Goal: Task Accomplishment & Management: Complete application form

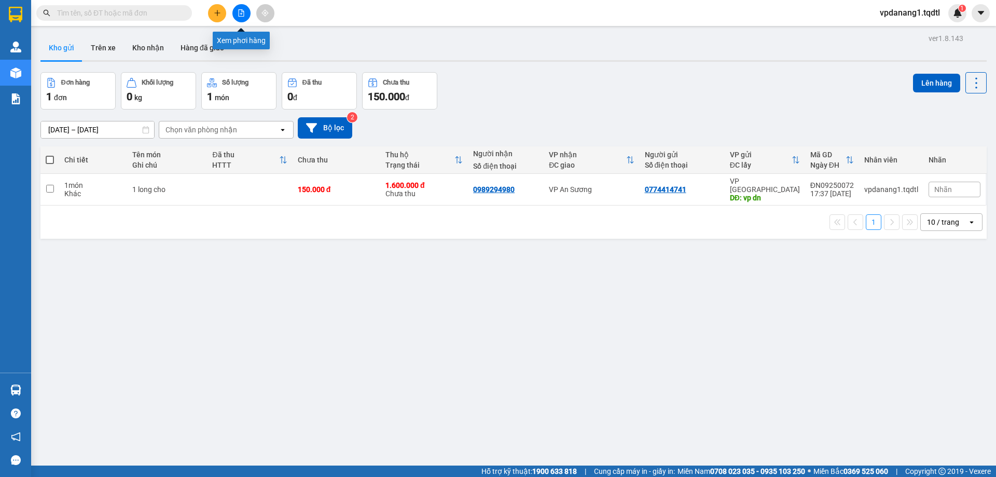
click at [238, 15] on icon "file-add" at bounding box center [241, 12] width 7 height 7
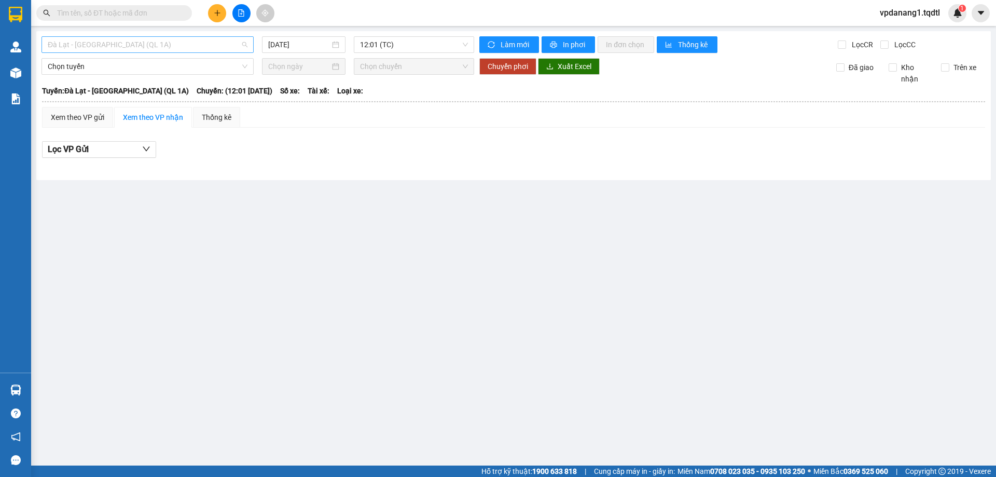
click at [172, 43] on span "Đà Lạt - Sài Gòn (QL 1A)" at bounding box center [148, 45] width 200 height 16
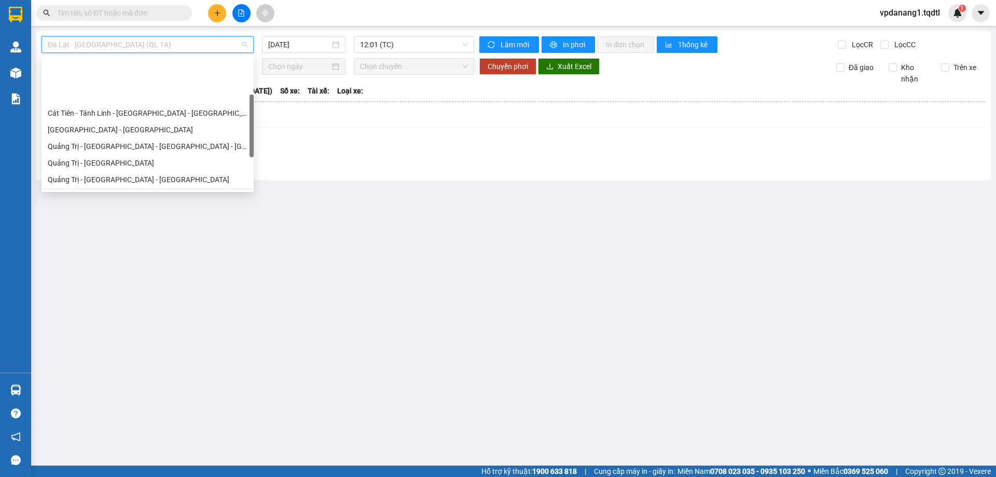
scroll to position [104, 0]
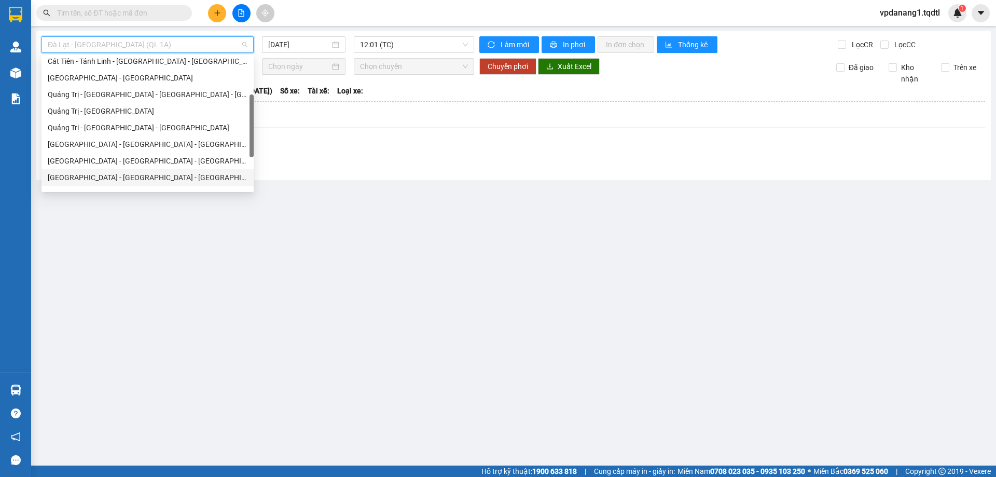
click at [149, 174] on div "Quảng Bình - Quảng Trị - Huế - Lộc Ninh" at bounding box center [148, 177] width 200 height 11
type input "13/09/2025"
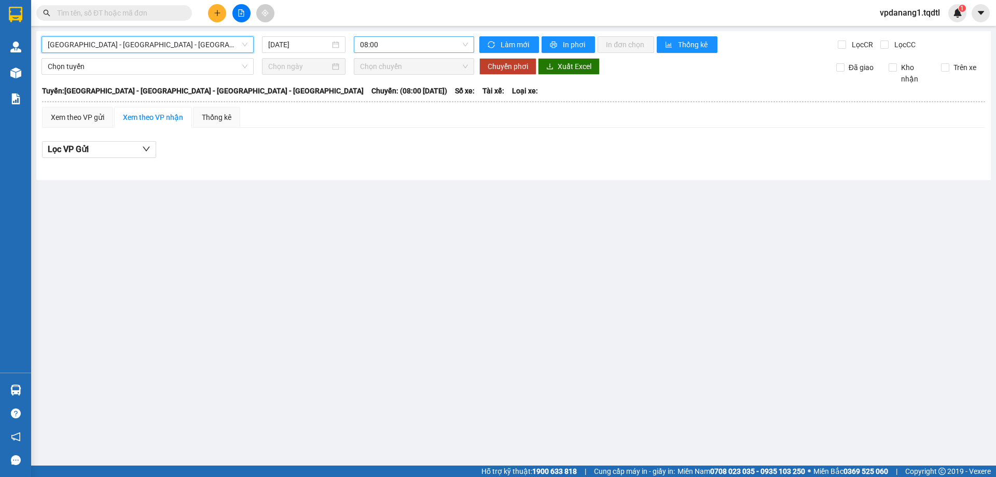
click at [421, 42] on span "08:00" at bounding box center [414, 45] width 108 height 16
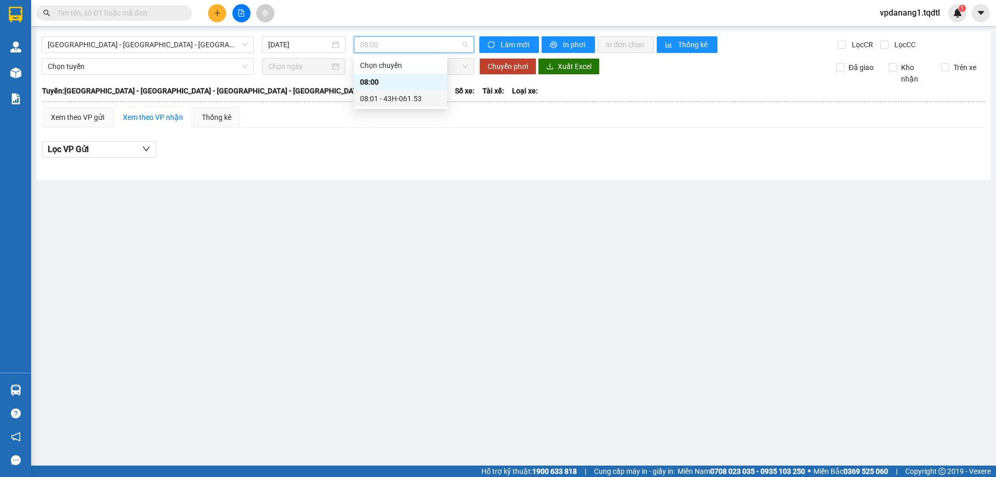
click at [420, 92] on div "08:01 - 43H-061.53" at bounding box center [400, 98] width 93 height 17
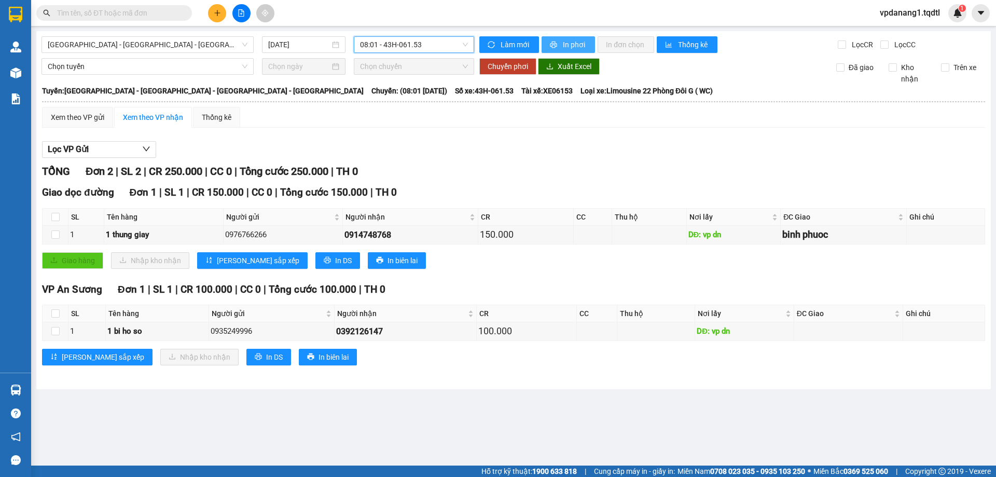
click at [560, 43] on button "In phơi" at bounding box center [568, 44] width 53 height 17
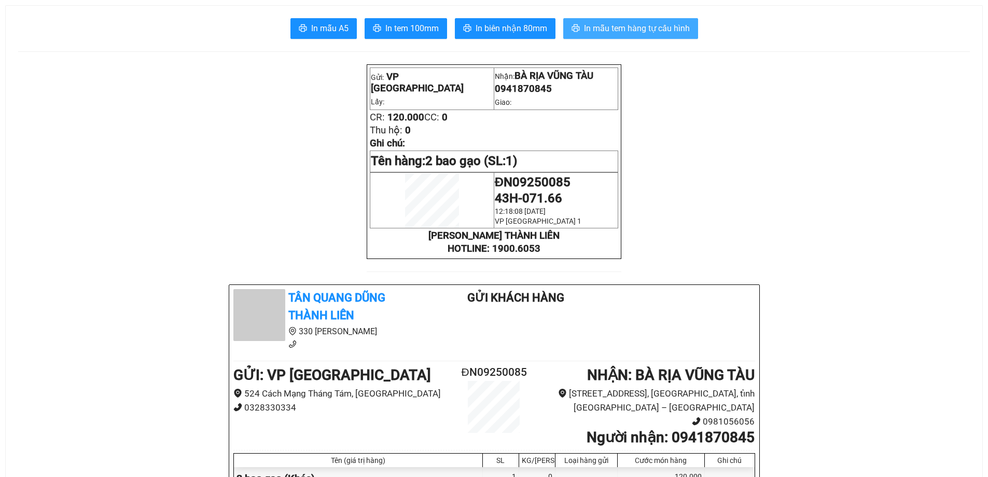
click at [591, 33] on span "In mẫu tem hàng tự cấu hình" at bounding box center [637, 28] width 106 height 13
click at [594, 25] on span "In mẫu tem hàng tự cấu hình" at bounding box center [637, 28] width 106 height 13
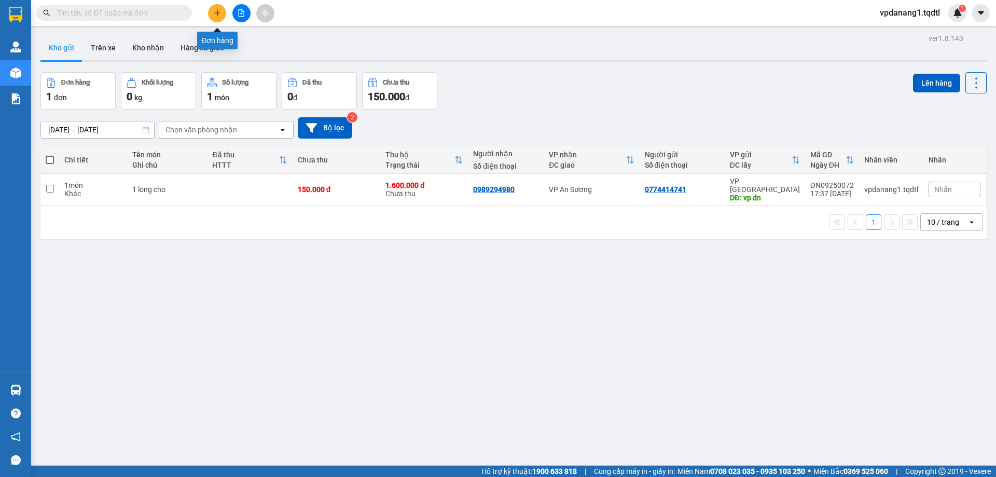
click at [217, 15] on icon "plus" at bounding box center [217, 12] width 7 height 7
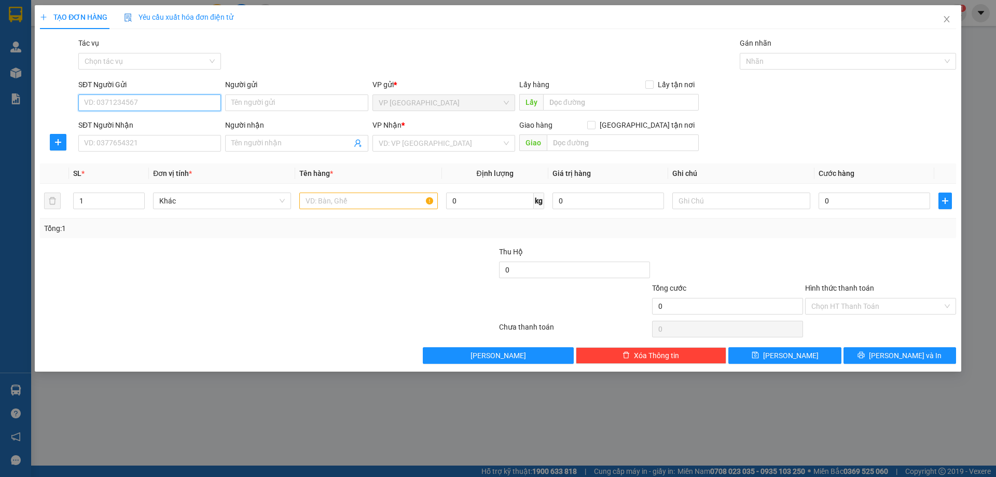
click at [215, 104] on input "SĐT Người Gửi" at bounding box center [149, 102] width 143 height 17
type input "0888050895"
click at [208, 140] on input "SĐT Người Nhận" at bounding box center [149, 143] width 143 height 17
type input "092541590"
click at [492, 142] on input "search" at bounding box center [440, 143] width 123 height 16
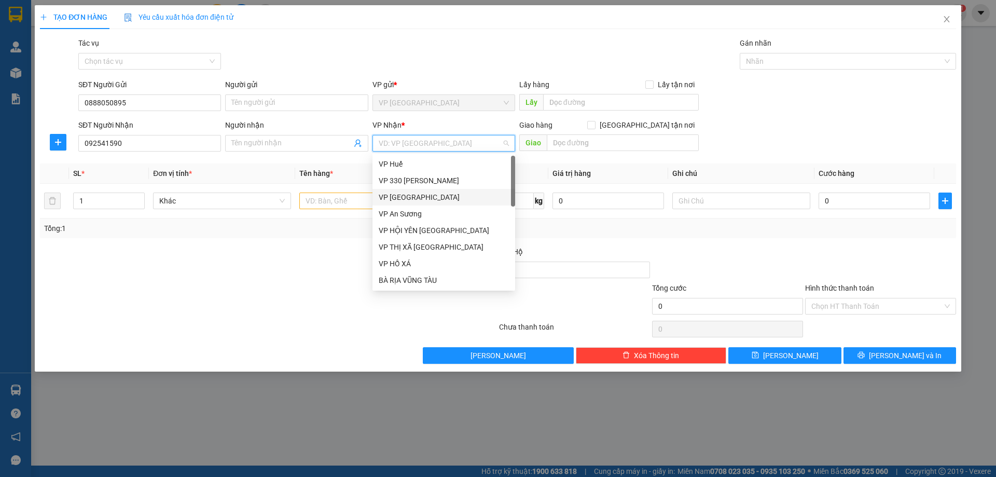
click at [448, 201] on div "VP [GEOGRAPHIC_DATA]" at bounding box center [444, 196] width 130 height 11
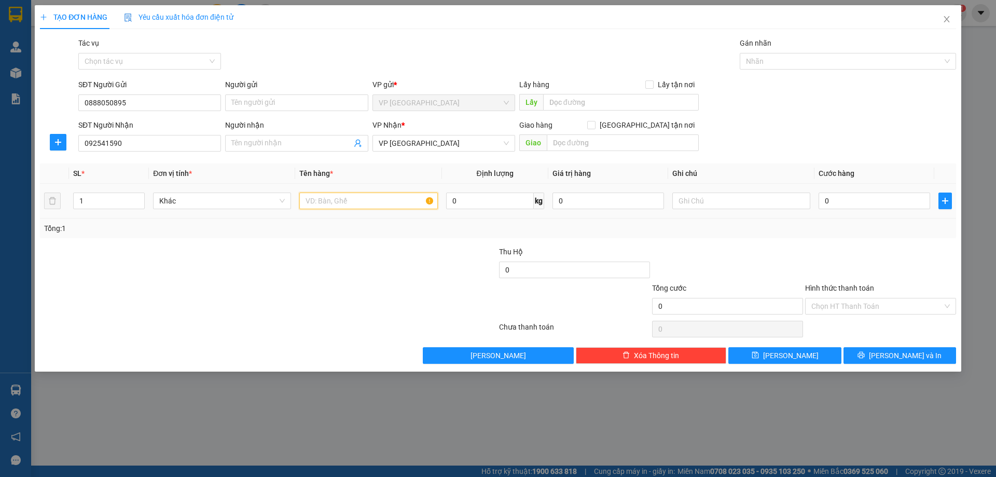
drag, startPoint x: 410, startPoint y: 202, endPoint x: 420, endPoint y: 154, distance: 48.7
click at [411, 197] on input "text" at bounding box center [368, 200] width 138 height 17
type input "1 laptop"
click at [829, 205] on input "0" at bounding box center [875, 200] width 112 height 17
type input "1"
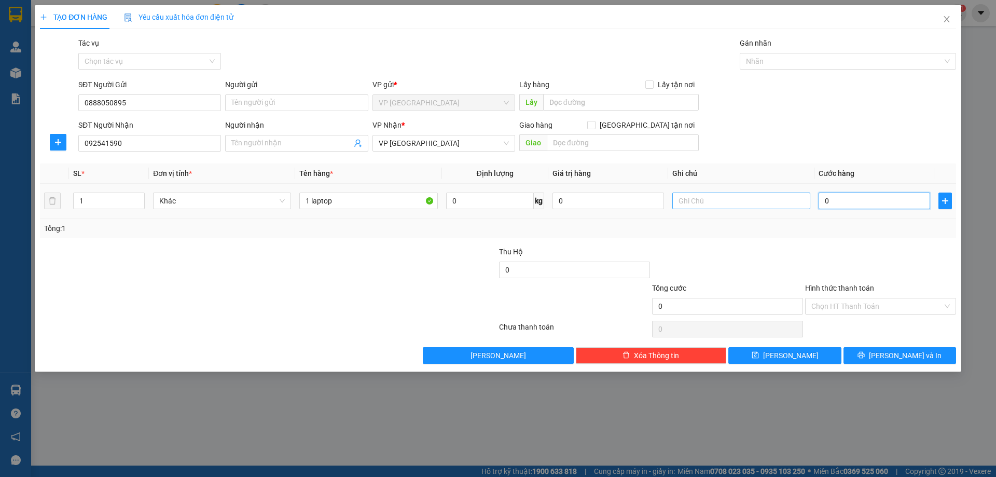
type input "1"
type input "10"
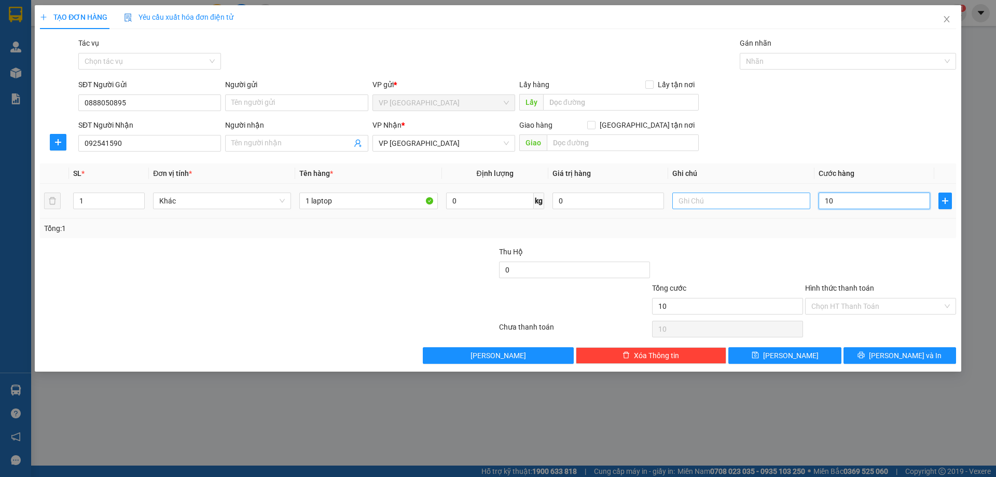
type input "100"
type input "1.000"
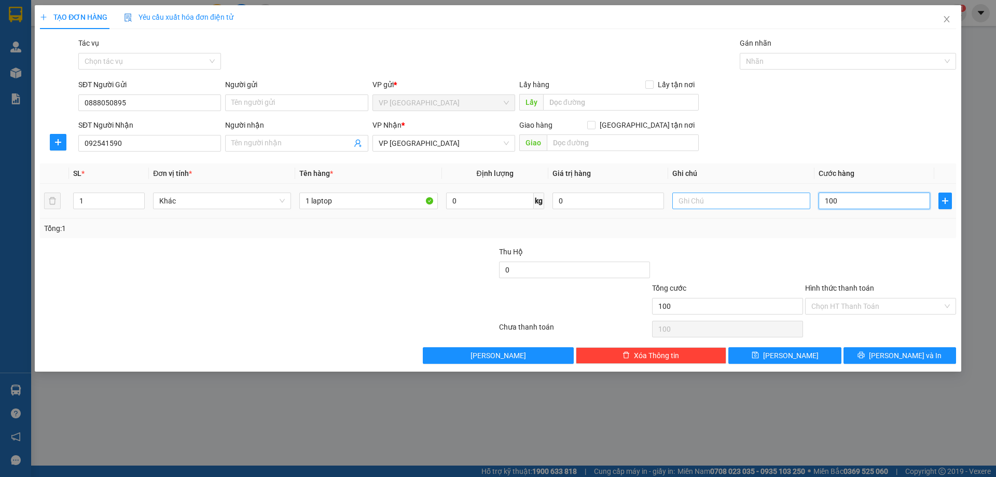
type input "1.000"
type input "10.000"
type input "100.000"
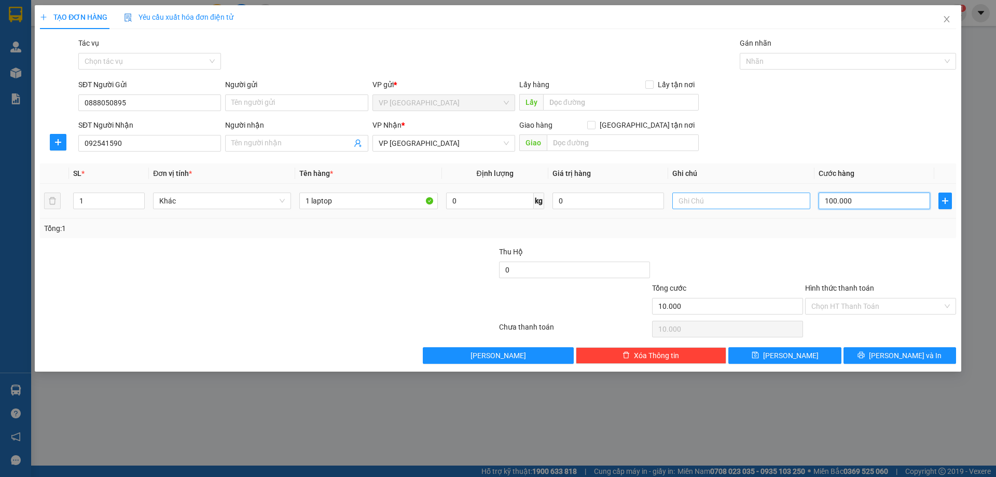
type input "100.000"
click at [760, 206] on input "text" at bounding box center [741, 200] width 138 height 17
click at [829, 296] on div "Hình thức thanh toán" at bounding box center [880, 290] width 151 height 16
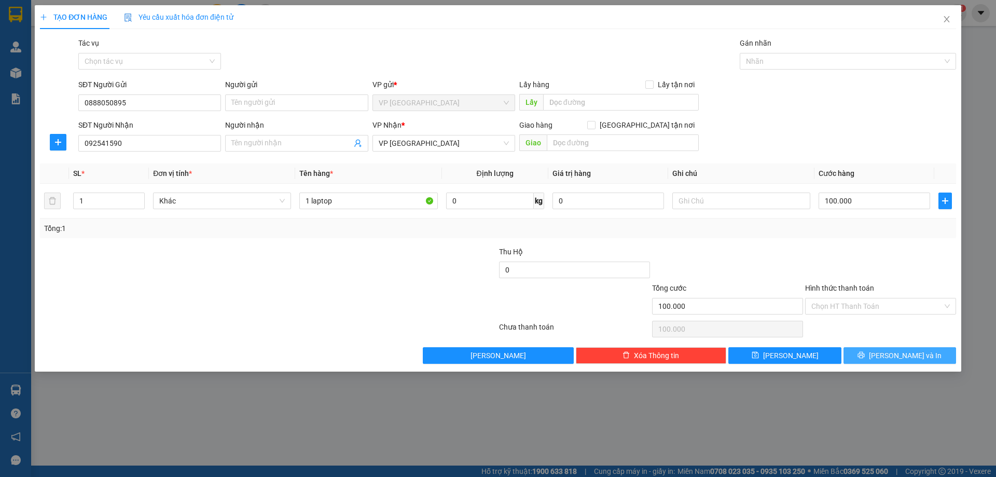
click at [873, 353] on button "Lưu và In" at bounding box center [900, 355] width 113 height 17
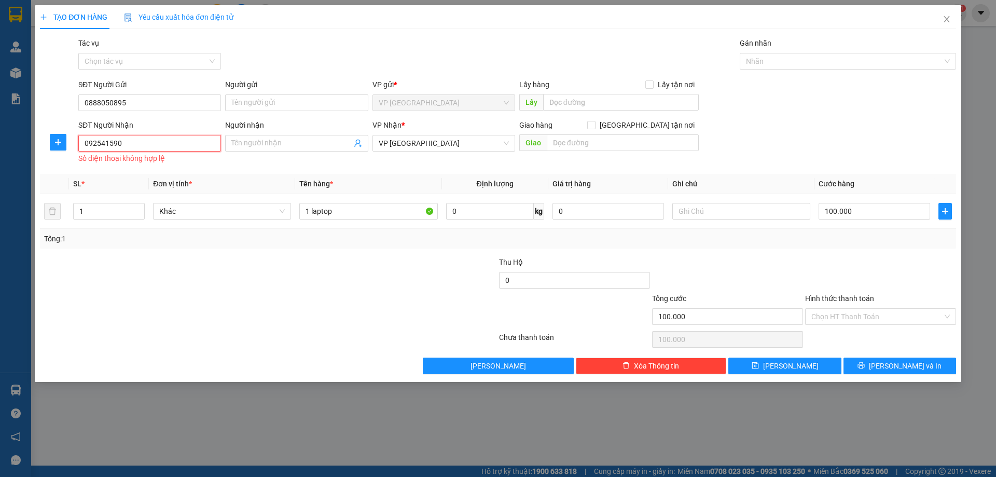
click at [169, 145] on input "092541590" at bounding box center [149, 143] width 143 height 17
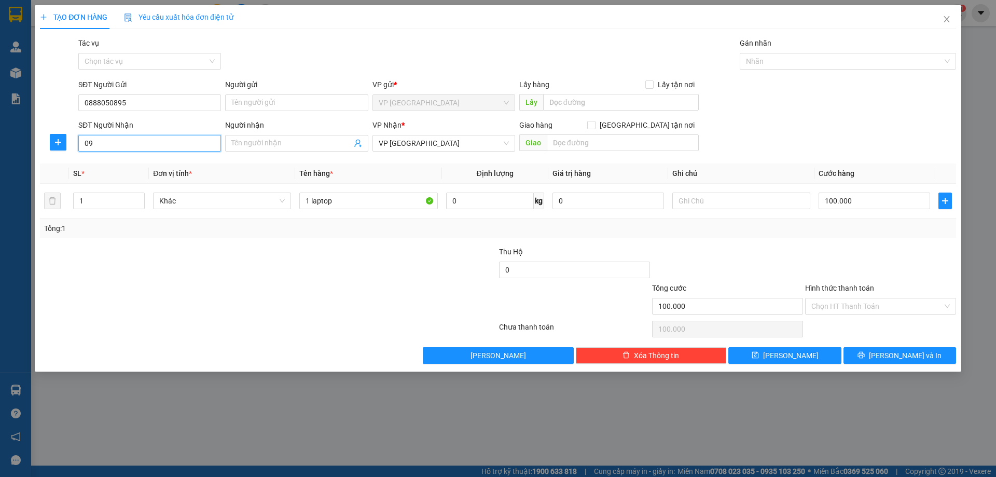
type input "0"
type input "0962541590"
click at [896, 351] on span "Lưu và In" at bounding box center [905, 355] width 73 height 11
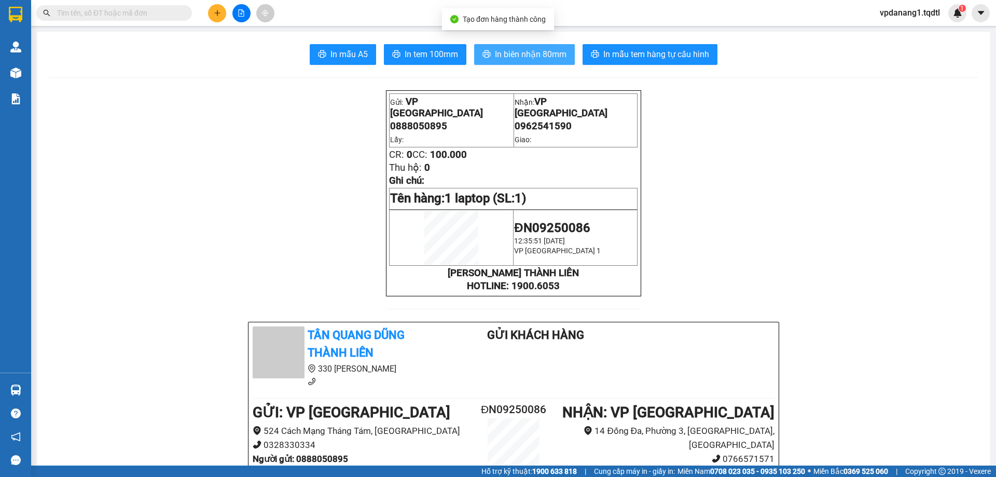
click at [483, 55] on icon "printer" at bounding box center [487, 53] width 8 height 7
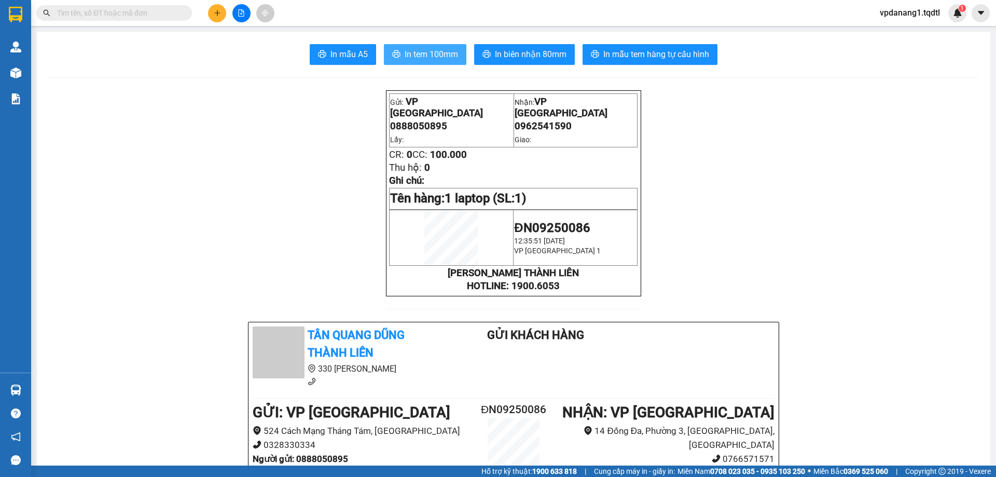
click at [417, 62] on button "In tem 100mm" at bounding box center [425, 54] width 82 height 21
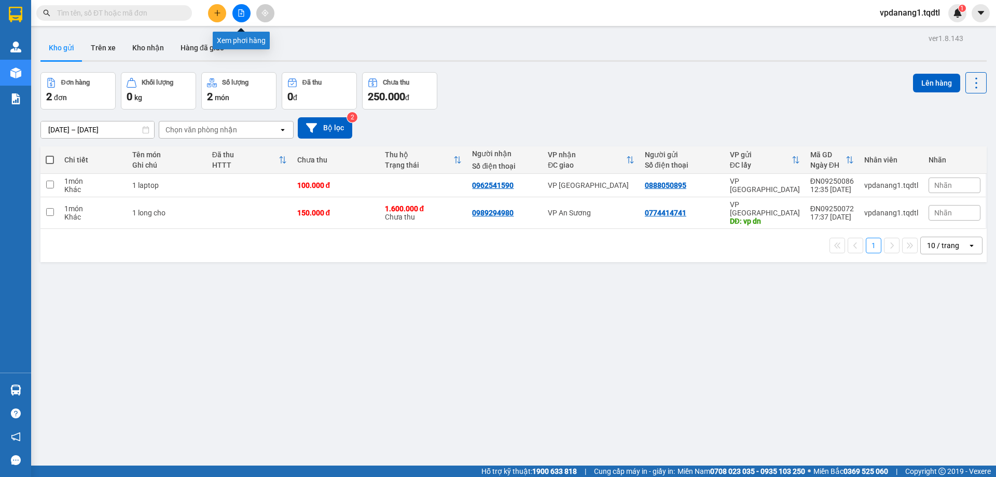
click at [241, 13] on icon "file-add" at bounding box center [241, 12] width 7 height 7
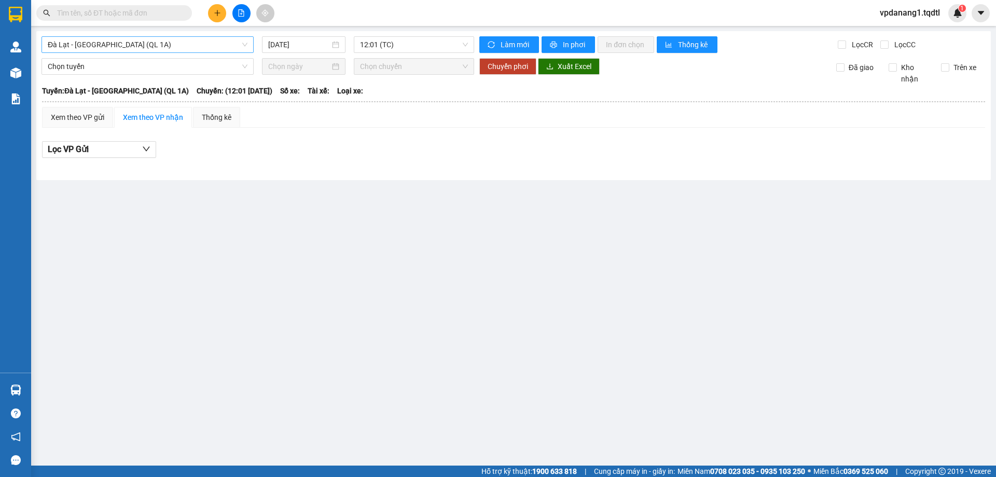
click at [156, 48] on span "Đà Lạt - [GEOGRAPHIC_DATA] (QL 1A)" at bounding box center [148, 45] width 200 height 16
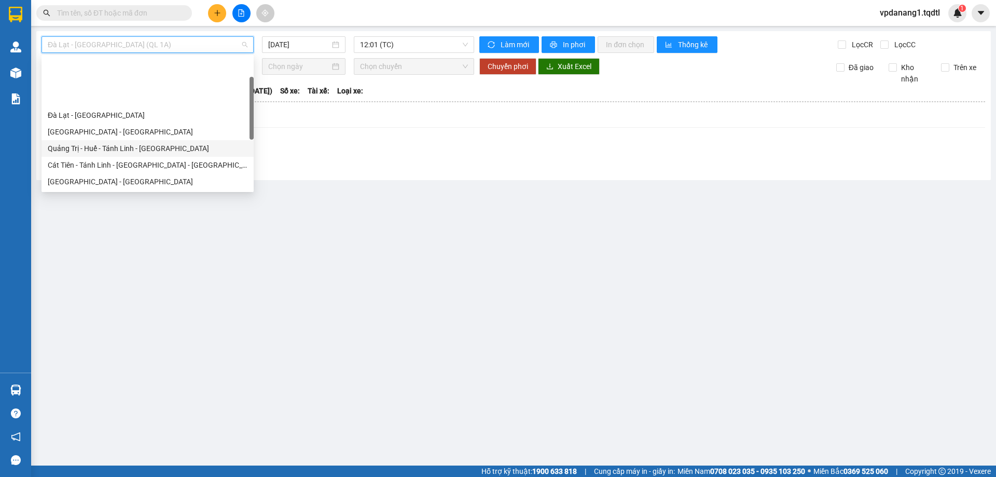
scroll to position [52, 0]
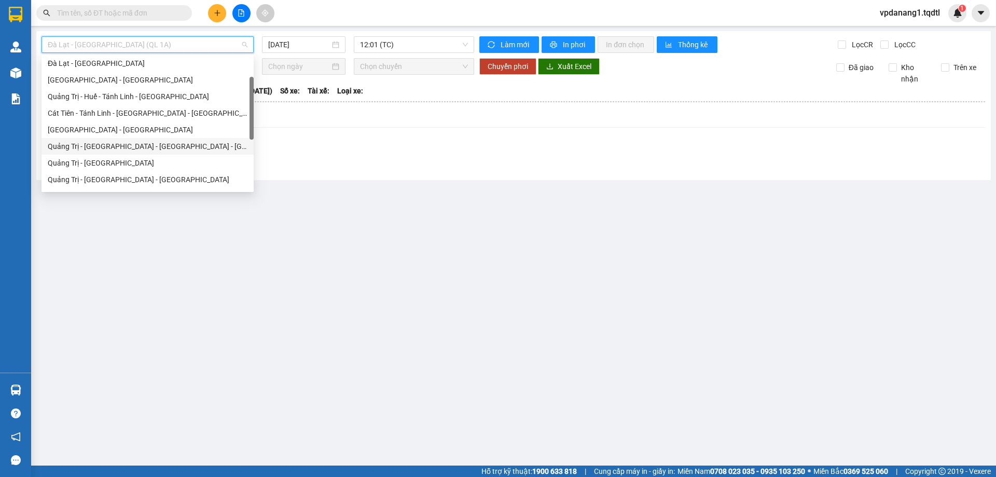
click at [167, 144] on div "Quảng Trị - [GEOGRAPHIC_DATA] - [GEOGRAPHIC_DATA] - [GEOGRAPHIC_DATA]" at bounding box center [148, 146] width 200 height 11
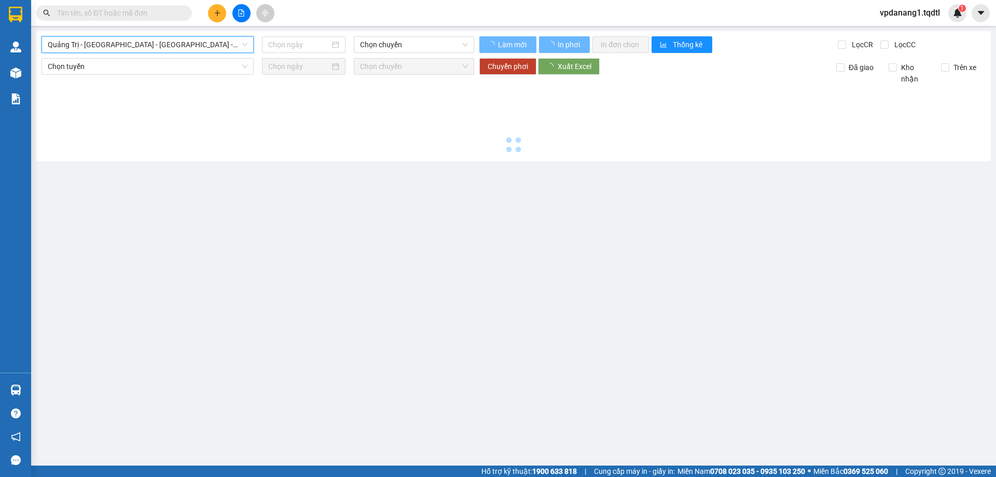
type input "[DATE]"
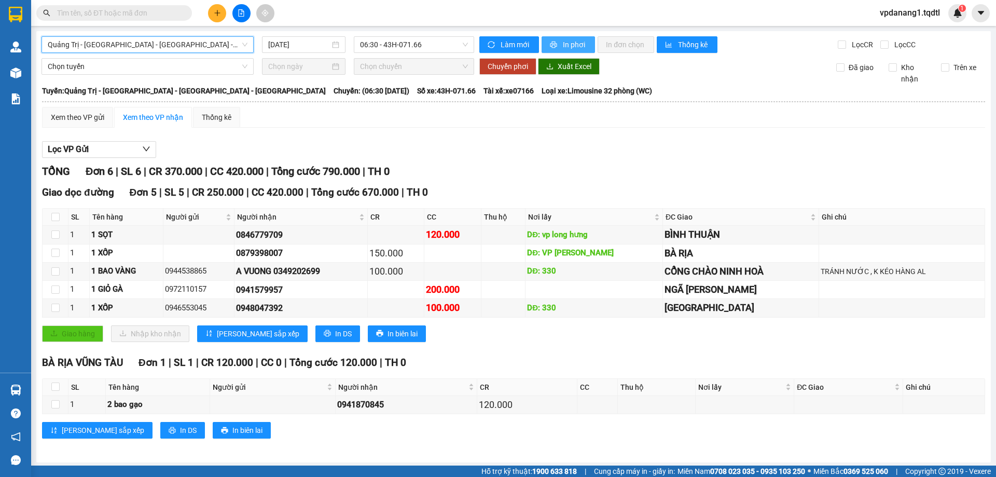
click at [555, 47] on button "In phơi" at bounding box center [568, 44] width 53 height 17
